Goal: Navigation & Orientation: Understand site structure

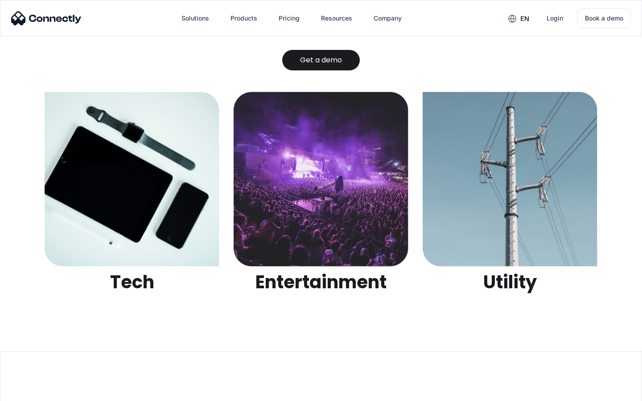
scroll to position [2811, 0]
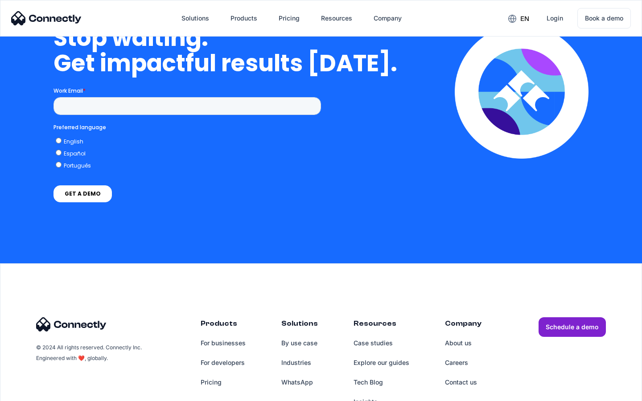
scroll to position [3664, 0]
